Goal: Transaction & Acquisition: Obtain resource

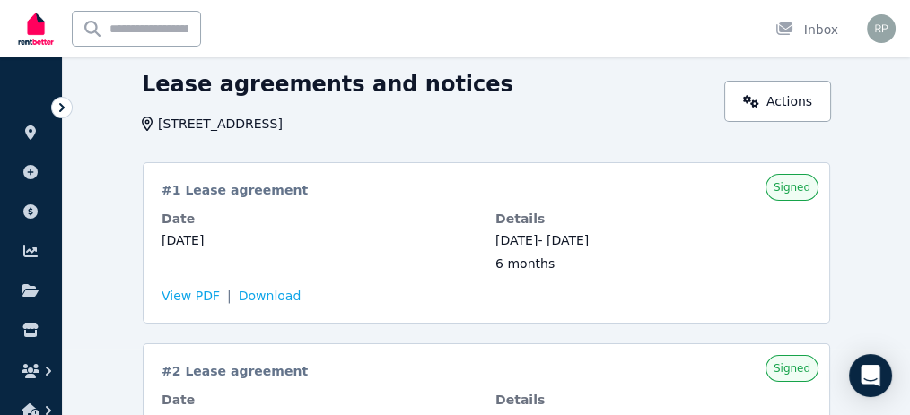
scroll to position [69, 0]
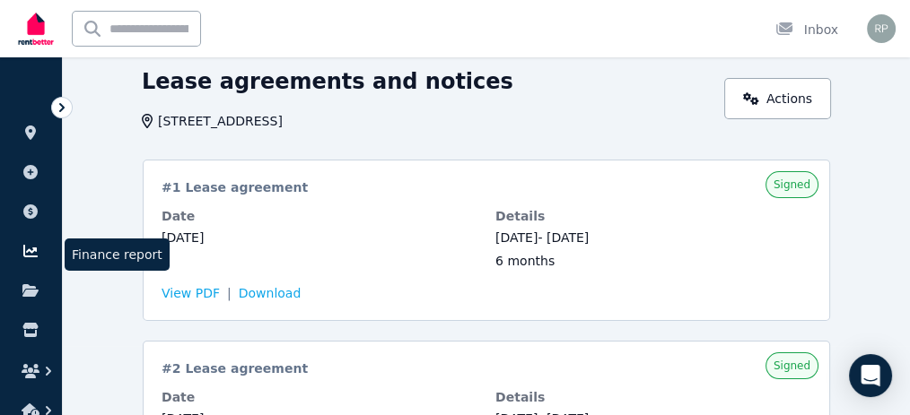
click at [25, 242] on link at bounding box center [30, 251] width 33 height 29
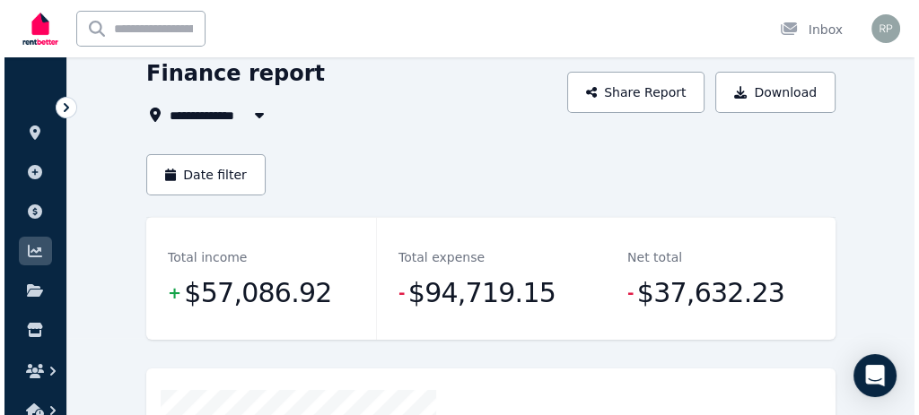
scroll to position [78, 0]
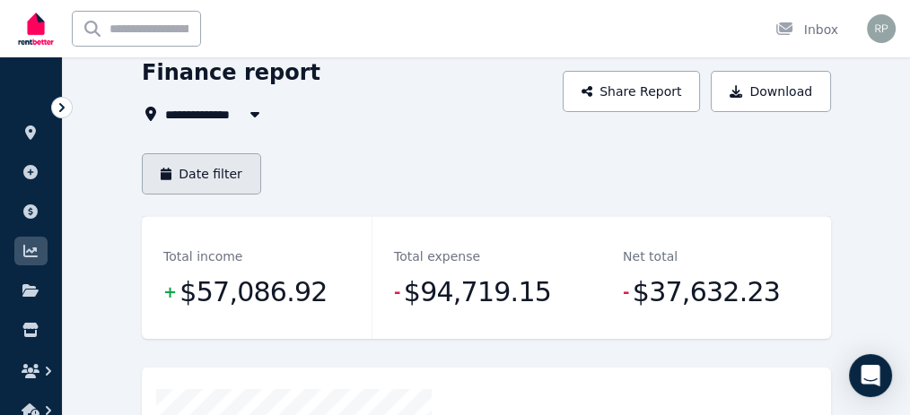
click at [167, 176] on button "Date filter" at bounding box center [201, 173] width 119 height 41
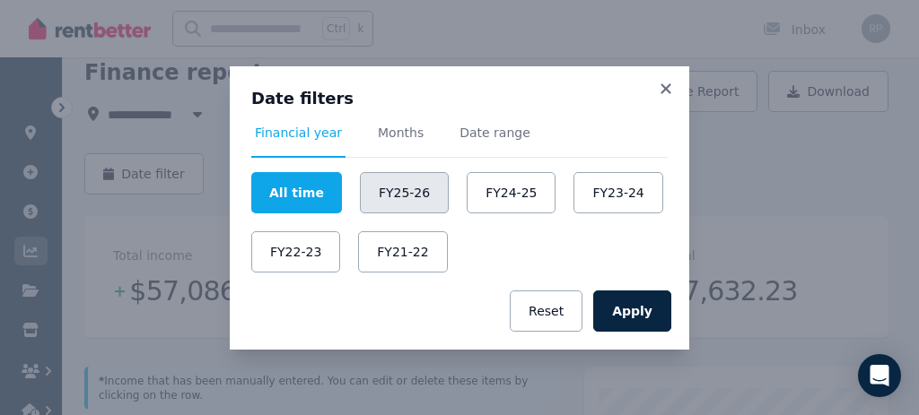
click at [407, 196] on button "FY25-26" at bounding box center [404, 192] width 89 height 41
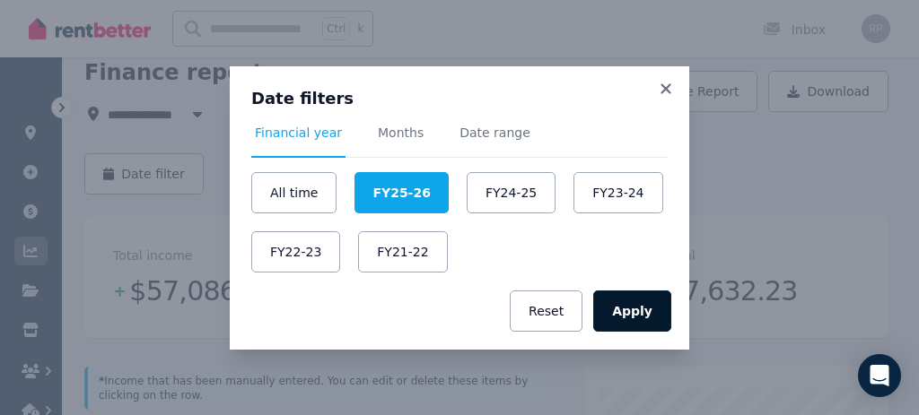
click at [629, 311] on button "Apply" at bounding box center [632, 311] width 78 height 41
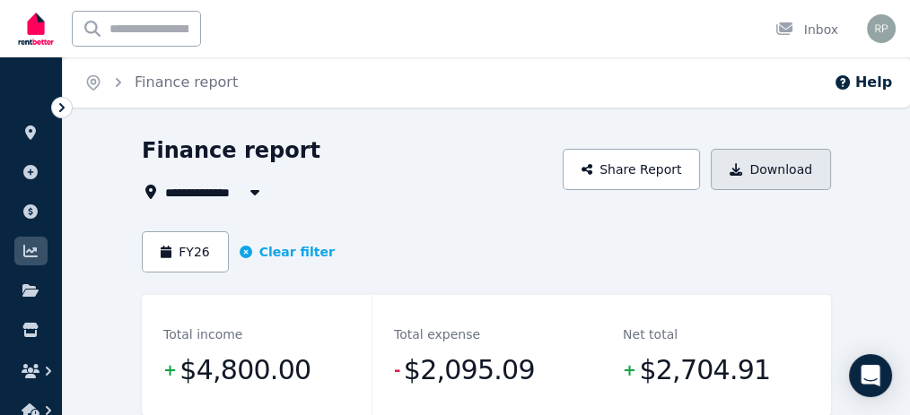
click at [829, 186] on button "Download" at bounding box center [771, 169] width 120 height 41
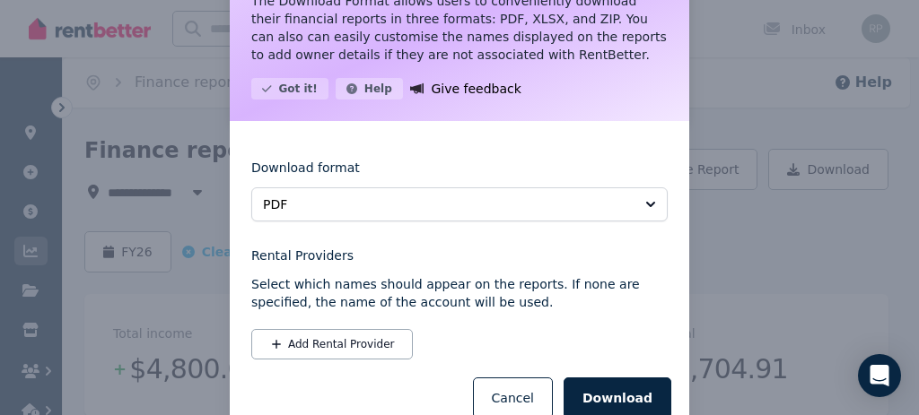
scroll to position [158, 0]
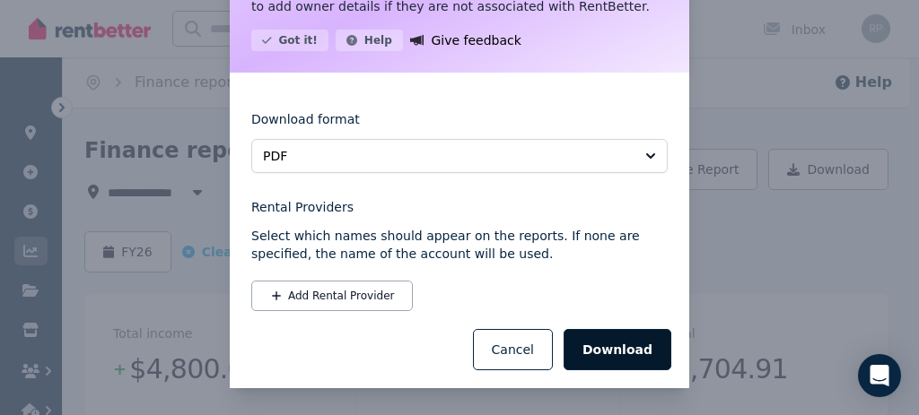
click at [598, 332] on button "Download" at bounding box center [618, 349] width 108 height 41
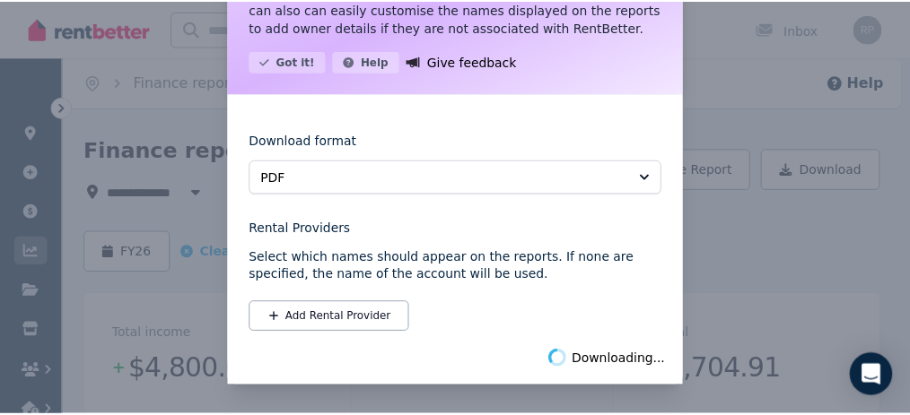
scroll to position [136, 0]
